Goal: Information Seeking & Learning: Check status

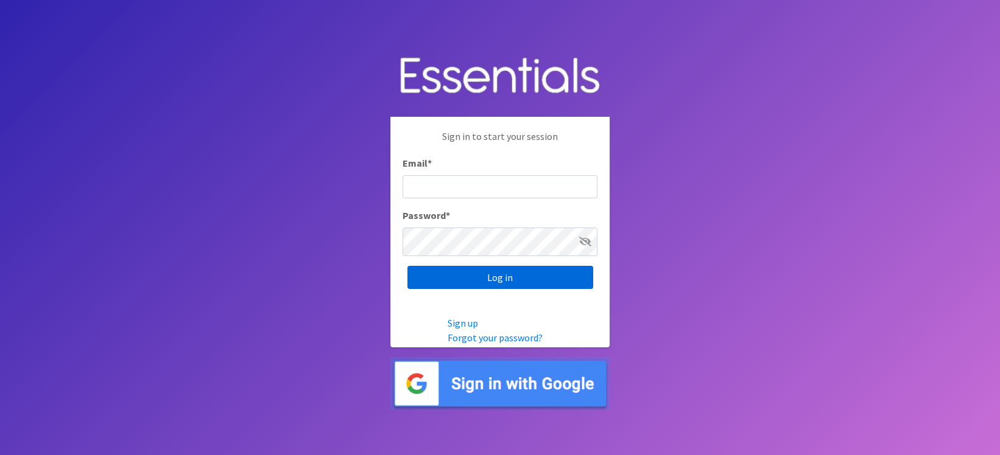
type input "amelia@unitedway-weld.org"
click at [474, 285] on input "Log in" at bounding box center [500, 277] width 186 height 23
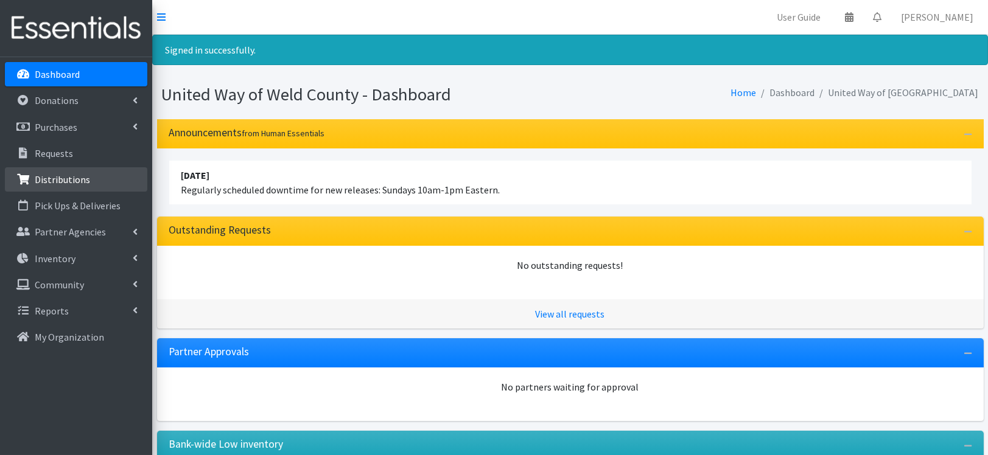
click at [68, 186] on p "Distributions" at bounding box center [62, 179] width 55 height 12
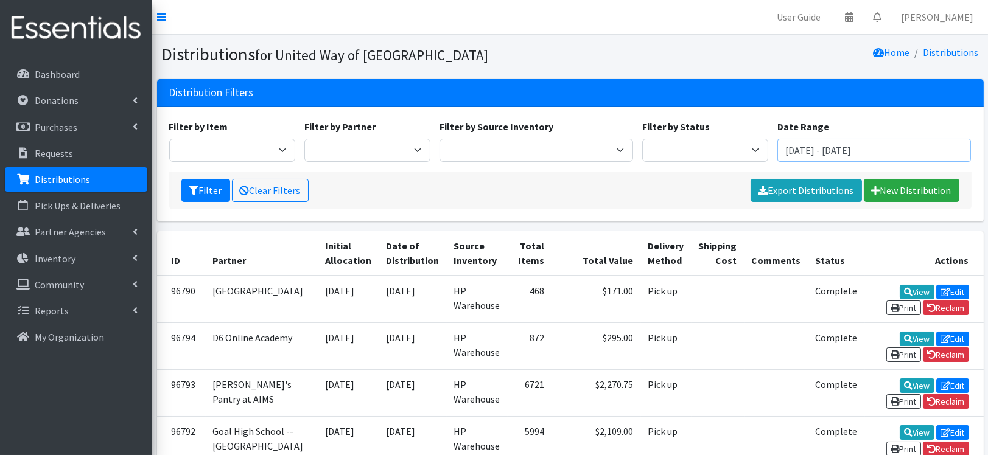
click at [816, 162] on input "[DATE] - [DATE]" at bounding box center [874, 150] width 194 height 23
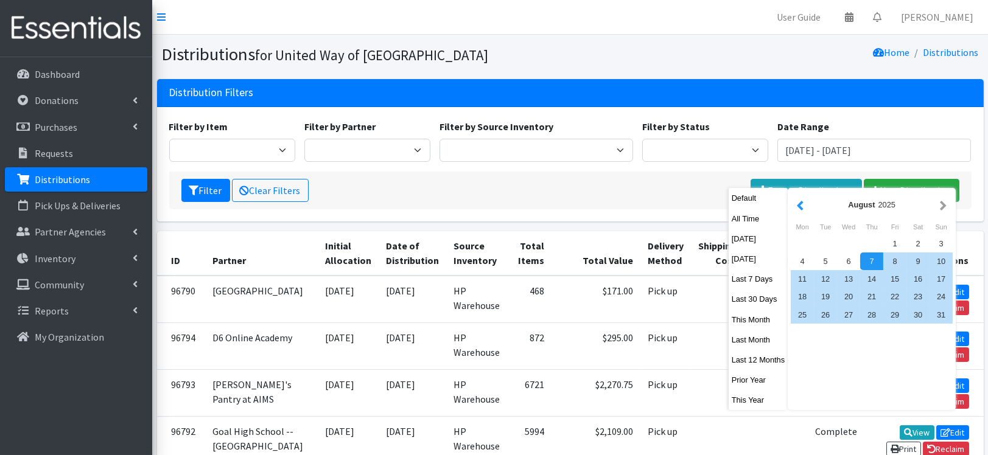
click at [807, 206] on button "button" at bounding box center [800, 204] width 13 height 15
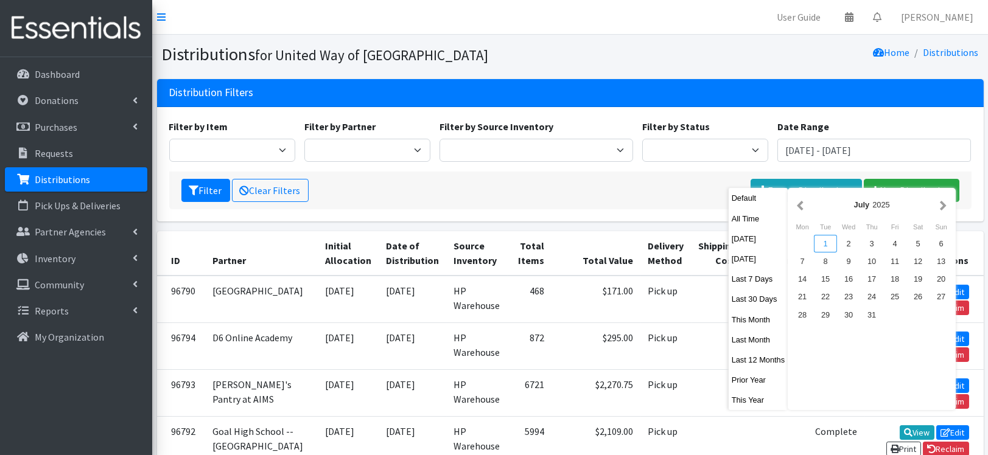
click at [837, 250] on div "1" at bounding box center [825, 244] width 23 height 18
click at [950, 208] on button "button" at bounding box center [943, 204] width 13 height 15
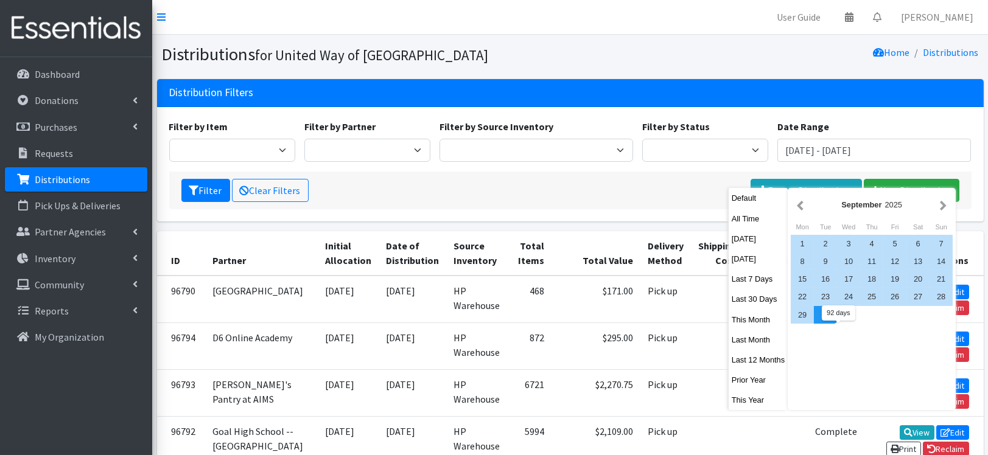
click at [837, 324] on div "30" at bounding box center [825, 315] width 23 height 18
type input "[DATE] - [DATE]"
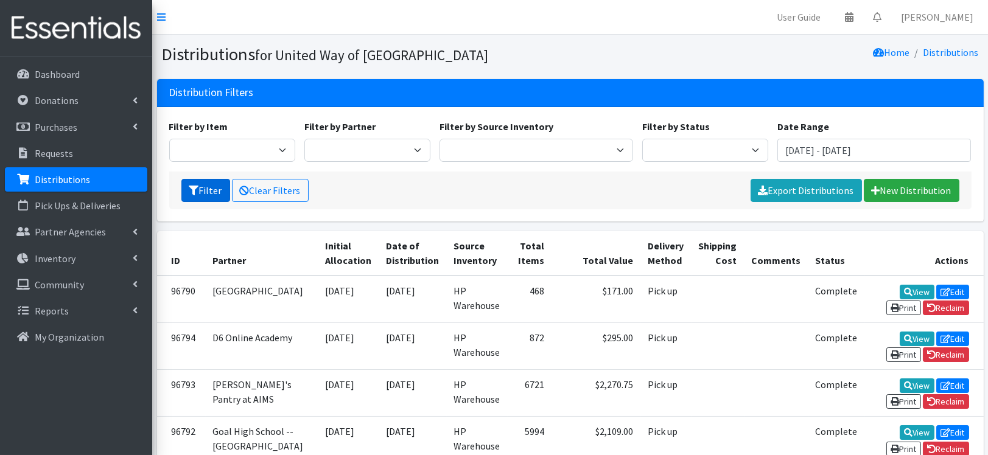
click at [220, 202] on button "Filter" at bounding box center [205, 190] width 49 height 23
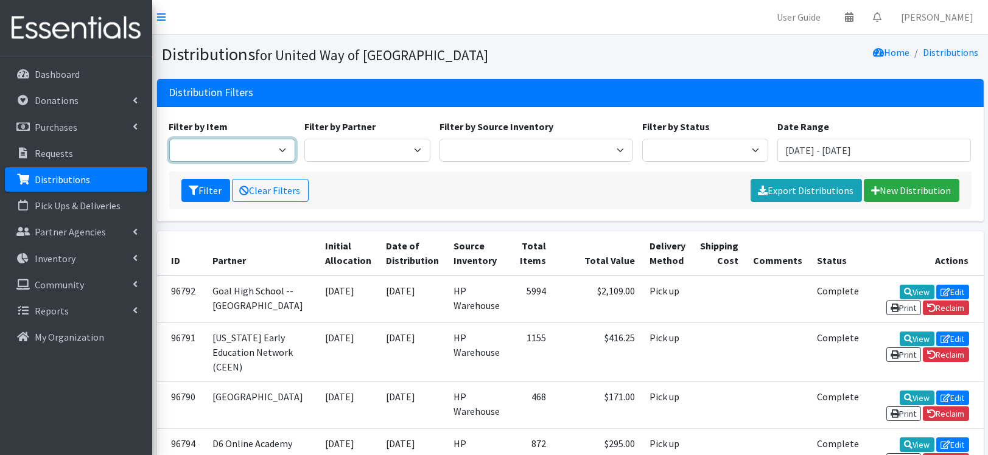
click at [281, 162] on select "2/3T Training pants 4/5T Training Pants Adult Disposable Underwear Diaper Rash …" at bounding box center [232, 150] width 126 height 23
select select "5176"
click at [172, 159] on select "2/3T Training pants 4/5T Training Pants Adult Disposable Underwear [MEDICAL_DAT…" at bounding box center [232, 150] width 126 height 23
click at [230, 202] on button "Filter" at bounding box center [205, 190] width 49 height 23
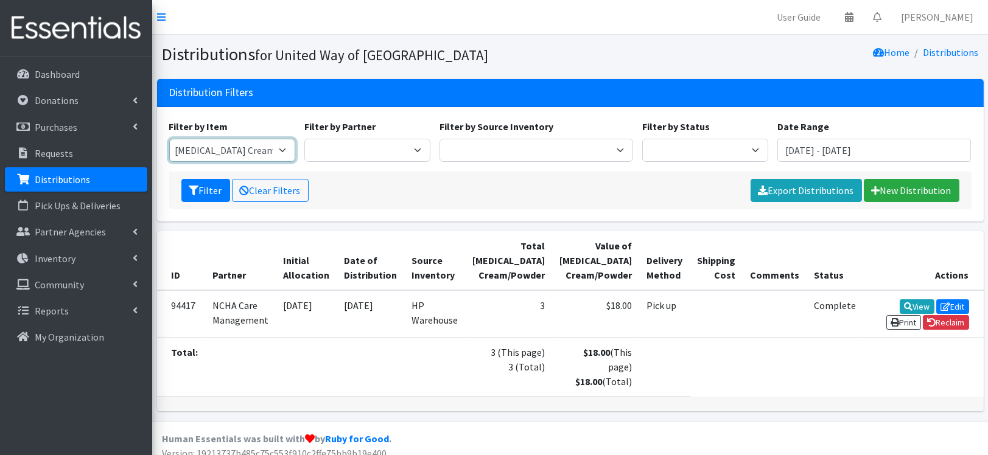
click at [284, 162] on select "2/3T Training pants 4/5T Training Pants Adult Disposable Underwear [MEDICAL_DAT…" at bounding box center [232, 150] width 126 height 23
select select "5177"
click at [172, 159] on select "2/3T Training pants 4/5T Training Pants Adult Disposable Underwear [MEDICAL_DAT…" at bounding box center [232, 150] width 126 height 23
click at [217, 202] on button "Filter" at bounding box center [205, 190] width 49 height 23
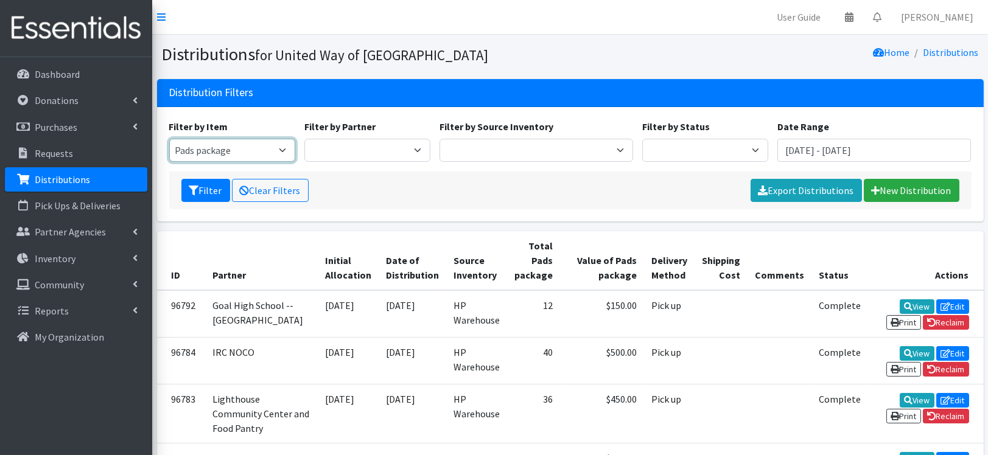
click at [262, 162] on select "2/3T Training pants 4/5T Training Pants Adult Disposable Underwear [MEDICAL_DAT…" at bounding box center [232, 150] width 126 height 23
select select "5170"
click at [172, 159] on select "2/3T Training pants 4/5T Training Pants Adult Disposable Underwear [MEDICAL_DAT…" at bounding box center [232, 150] width 126 height 23
click at [222, 202] on button "Filter" at bounding box center [205, 190] width 49 height 23
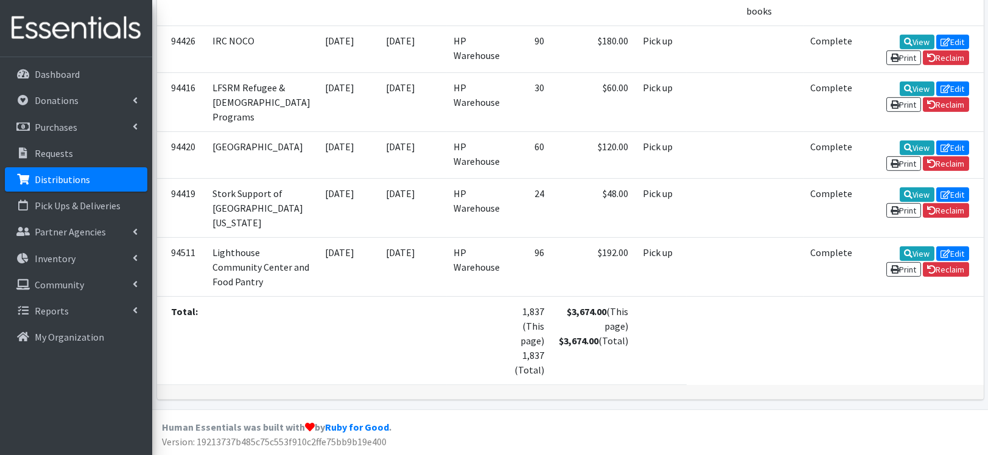
scroll to position [3560, 0]
click at [79, 107] on p "Donations" at bounding box center [57, 100] width 44 height 12
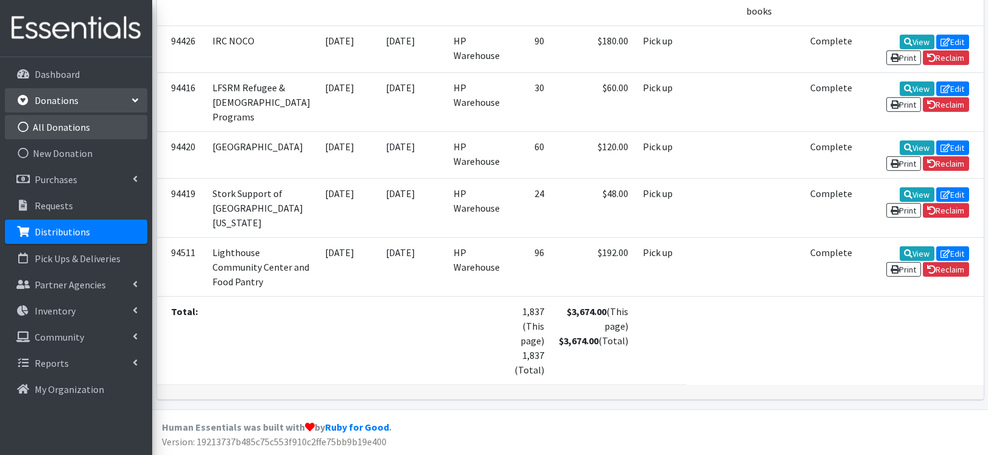
click at [68, 139] on link "All Donations" at bounding box center [76, 127] width 142 height 24
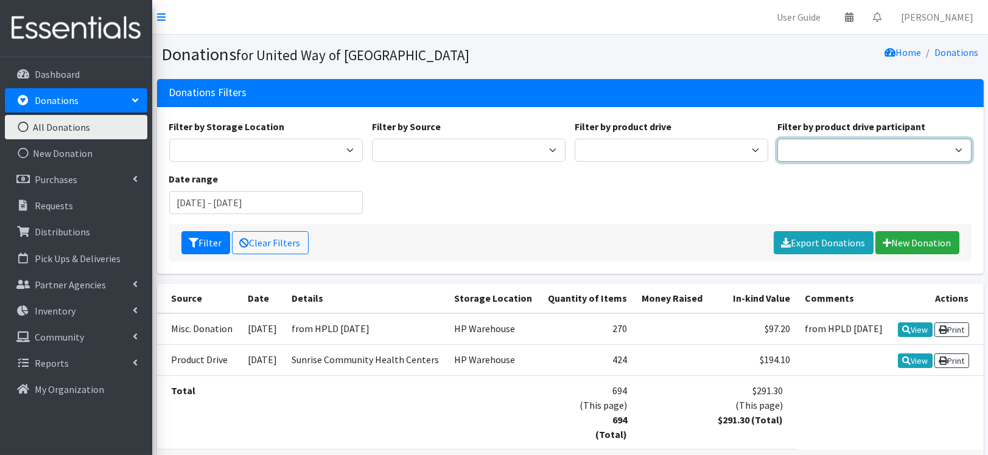
click at [888, 162] on select "South County DHS Kiwanis of the Rockies HPLD PDC Energy" at bounding box center [874, 150] width 194 height 23
click at [578, 222] on div "Filter by Storage Location HP Warehouse Filter by Source Misc. Donation Product…" at bounding box center [569, 171] width 811 height 105
click at [242, 214] on input "[DATE] - [DATE]" at bounding box center [266, 202] width 194 height 23
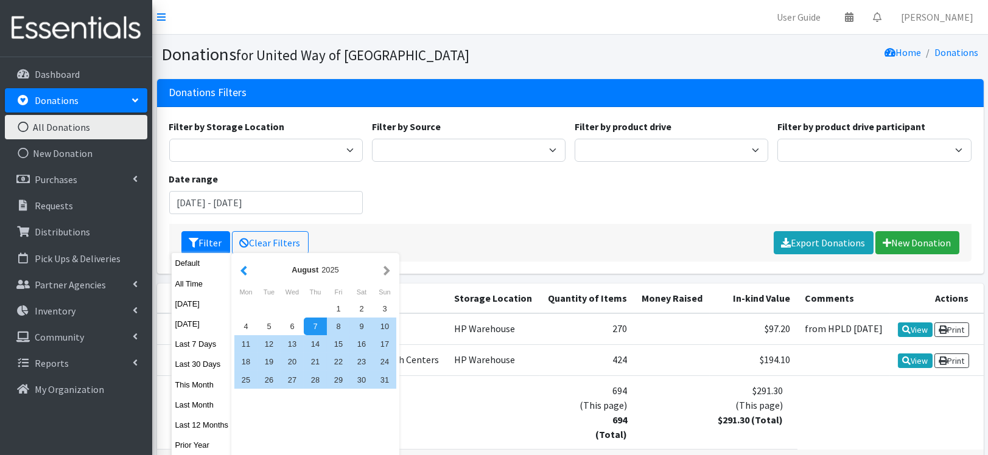
click at [250, 271] on button "button" at bounding box center [243, 269] width 13 height 15
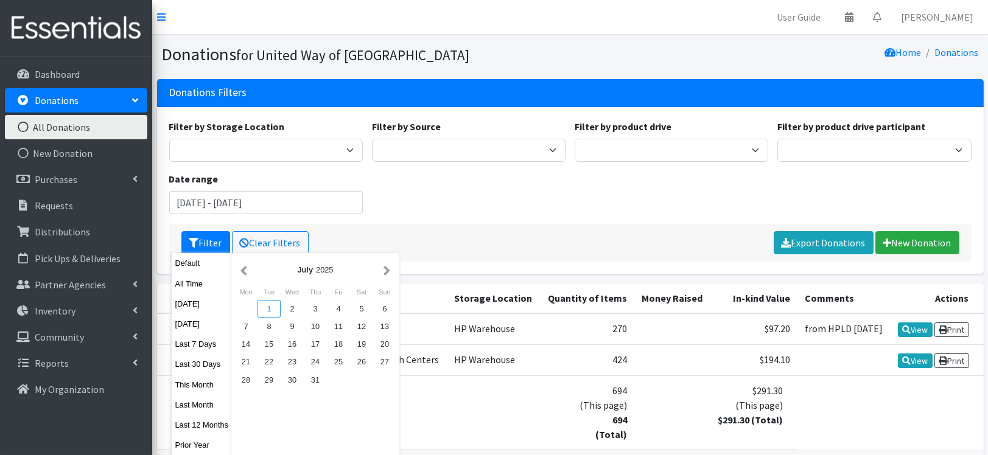
click at [279, 316] on div "1" at bounding box center [268, 309] width 23 height 18
click at [276, 308] on div "1" at bounding box center [268, 309] width 23 height 18
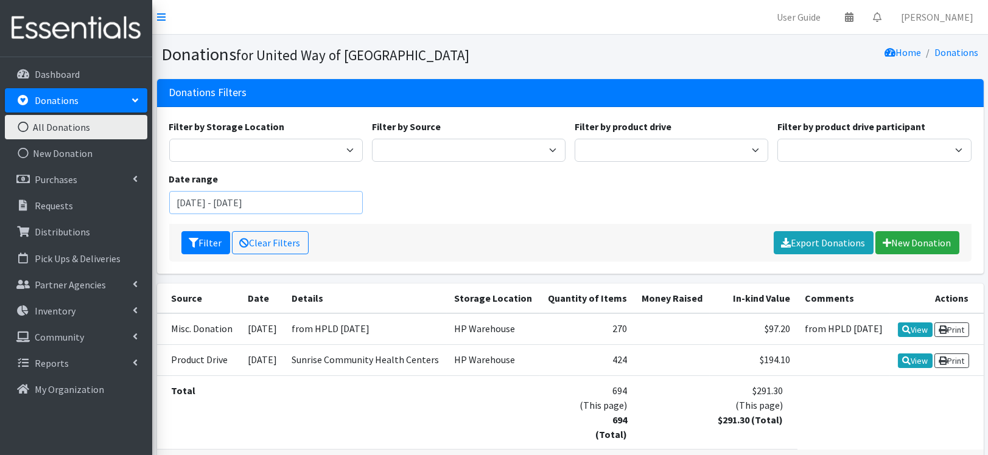
click at [231, 214] on input "[DATE] - [DATE]" at bounding box center [266, 202] width 194 height 23
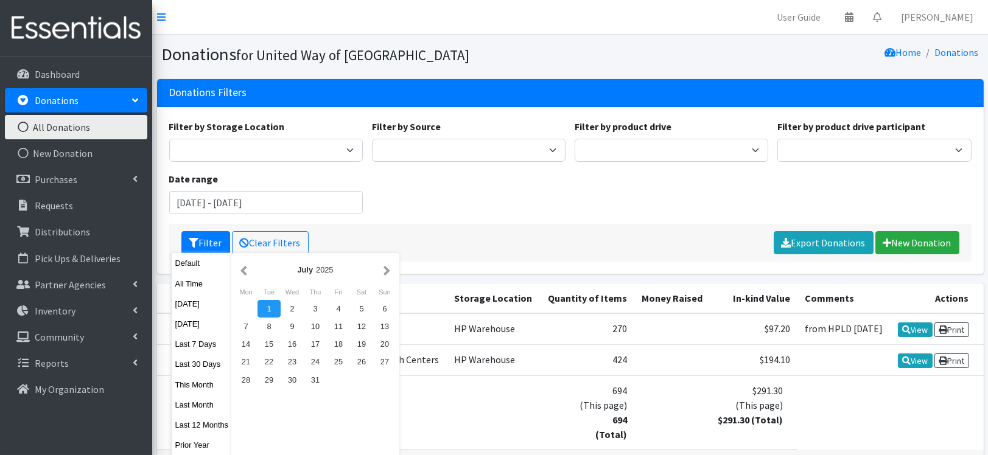
click at [278, 311] on div "1" at bounding box center [268, 309] width 23 height 18
click at [393, 268] on button "button" at bounding box center [386, 269] width 13 height 15
click at [250, 271] on button "button" at bounding box center [243, 269] width 13 height 15
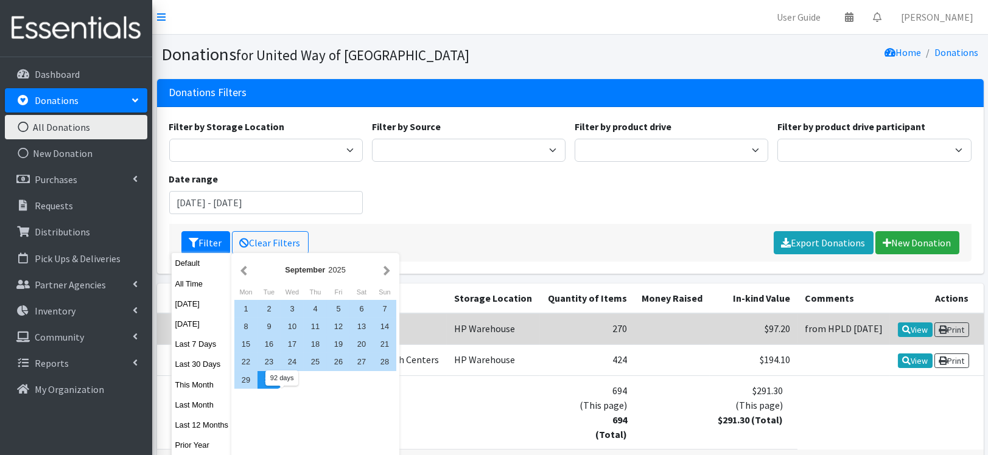
click at [281, 389] on div "30" at bounding box center [268, 380] width 23 height 18
type input "[DATE] - [DATE]"
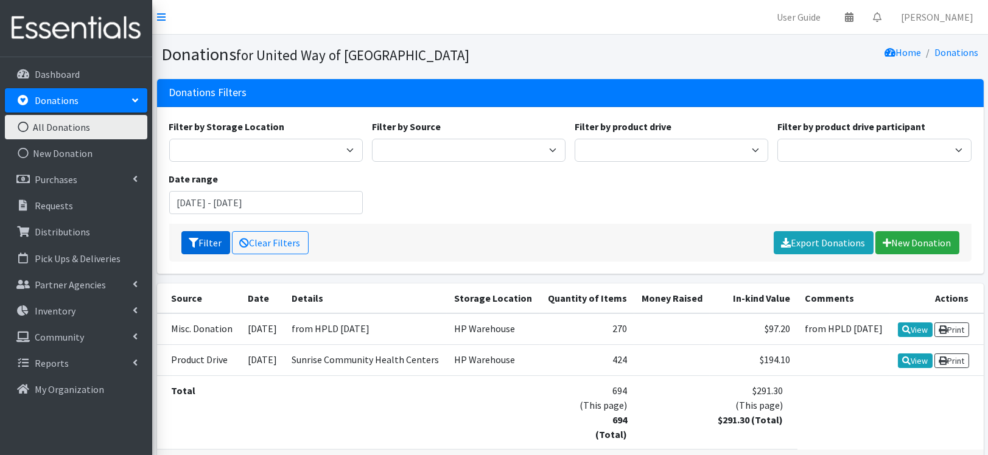
click at [220, 254] on button "Filter" at bounding box center [205, 242] width 49 height 23
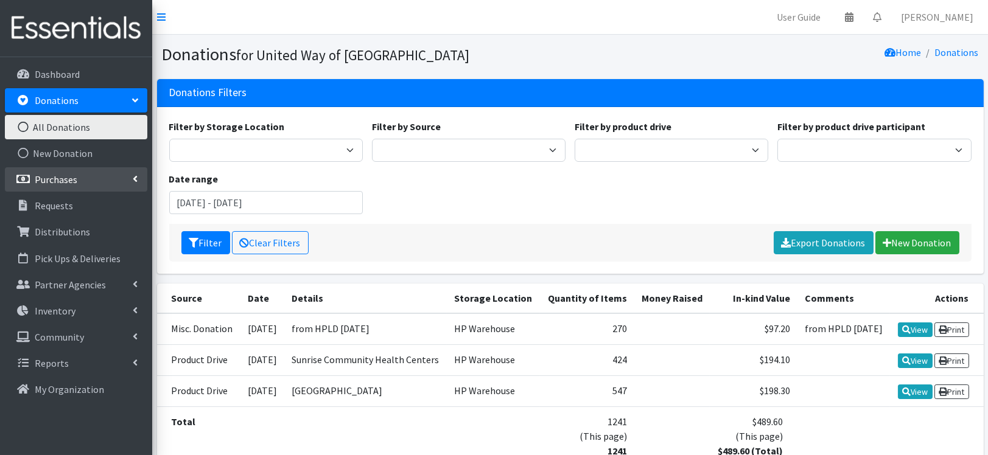
click at [50, 192] on link "Purchases" at bounding box center [76, 179] width 142 height 24
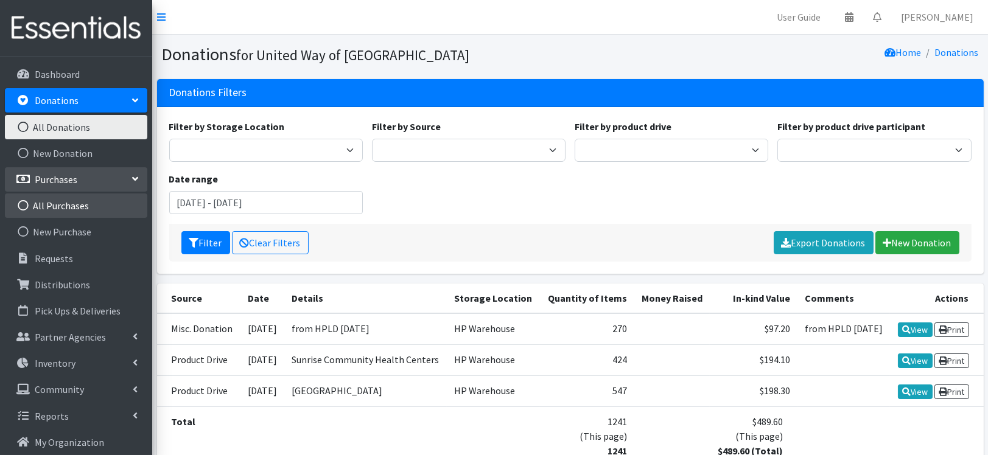
click at [54, 218] on link "All Purchases" at bounding box center [76, 206] width 142 height 24
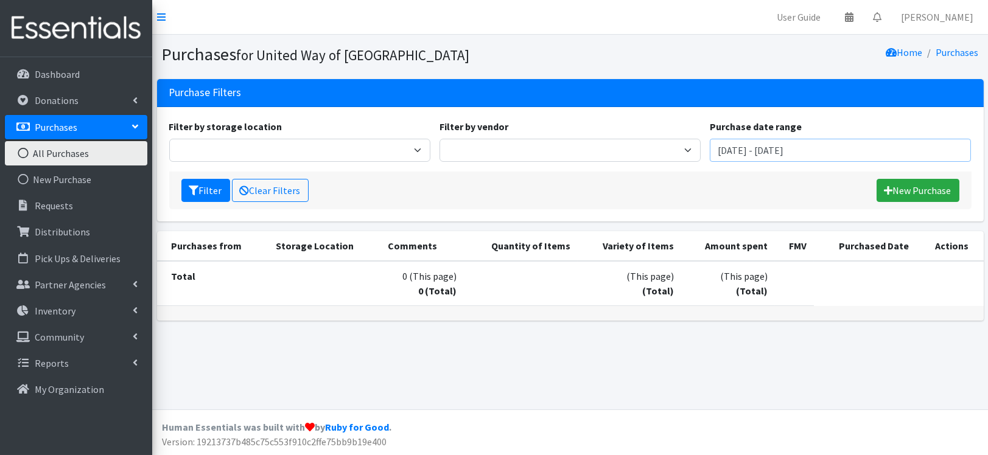
click at [810, 162] on input "[DATE] - [DATE]" at bounding box center [840, 150] width 261 height 23
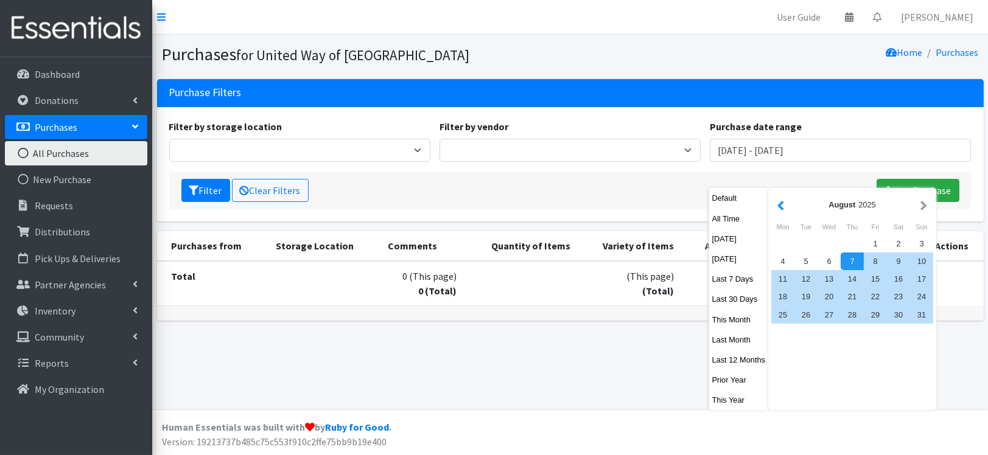
click at [787, 208] on button "button" at bounding box center [780, 204] width 13 height 15
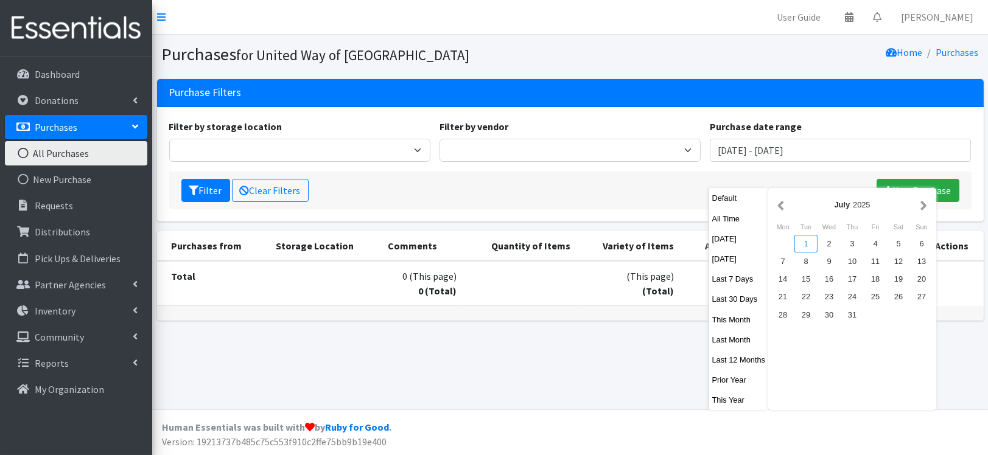
click at [818, 253] on div "1" at bounding box center [805, 244] width 23 height 18
click at [930, 203] on button "button" at bounding box center [923, 204] width 13 height 15
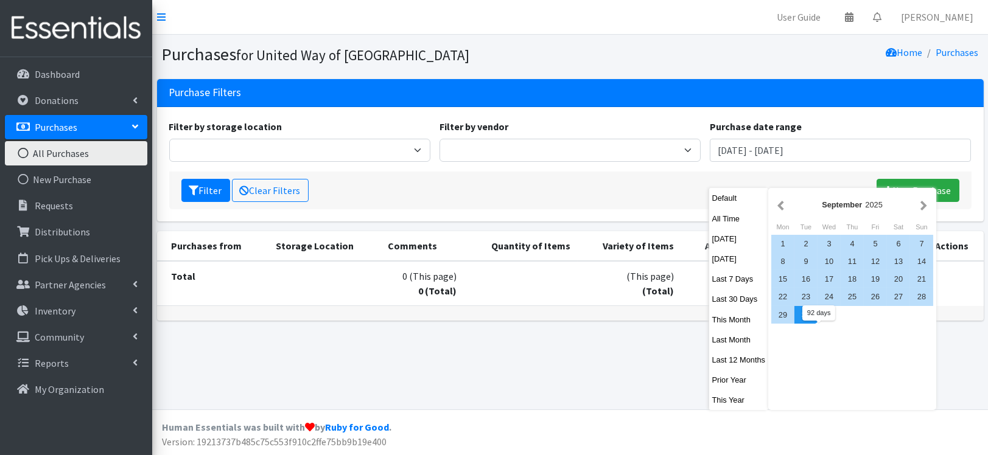
click at [818, 324] on div "30" at bounding box center [805, 315] width 23 height 18
type input "[DATE] - [DATE]"
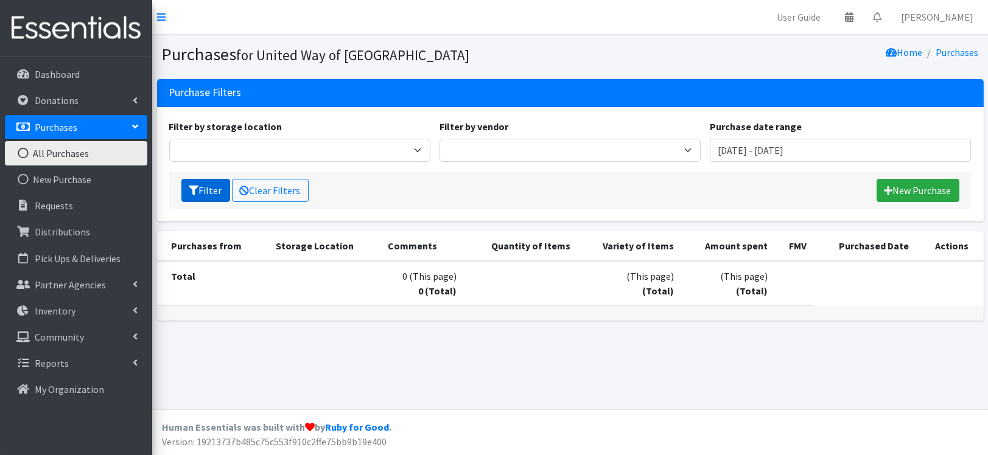
click at [222, 202] on button "Filter" at bounding box center [205, 190] width 49 height 23
